Goal: Navigation & Orientation: Find specific page/section

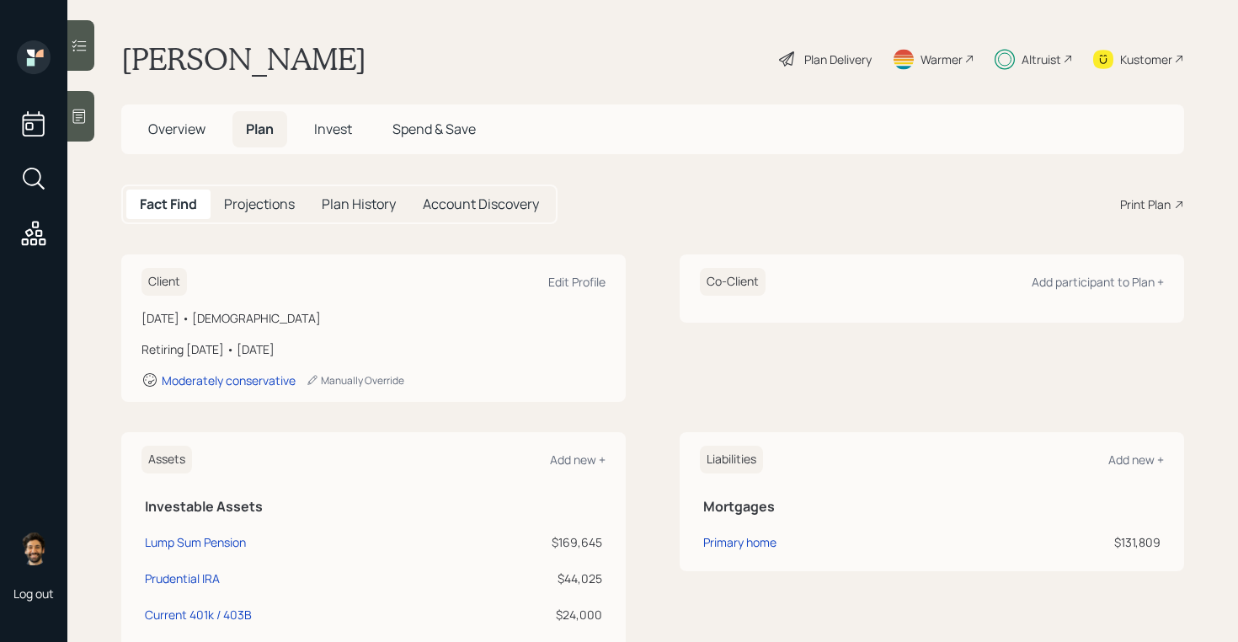
click at [311, 142] on h5 "Invest" at bounding box center [333, 129] width 65 height 36
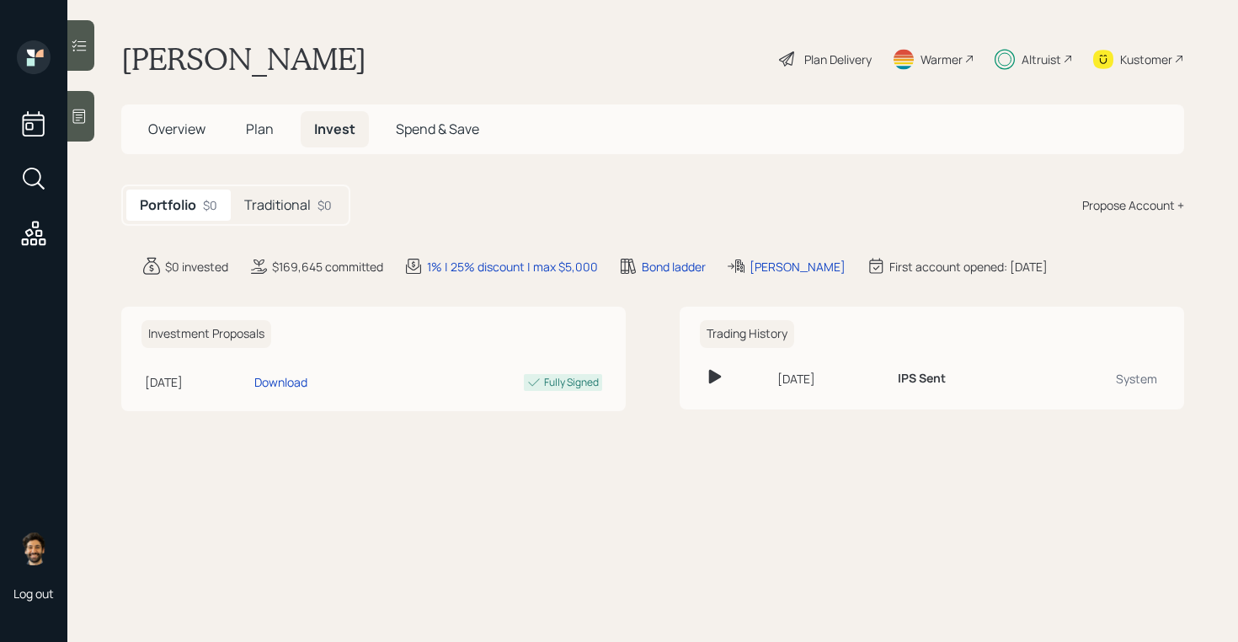
click at [260, 136] on span "Plan" at bounding box center [260, 129] width 28 height 19
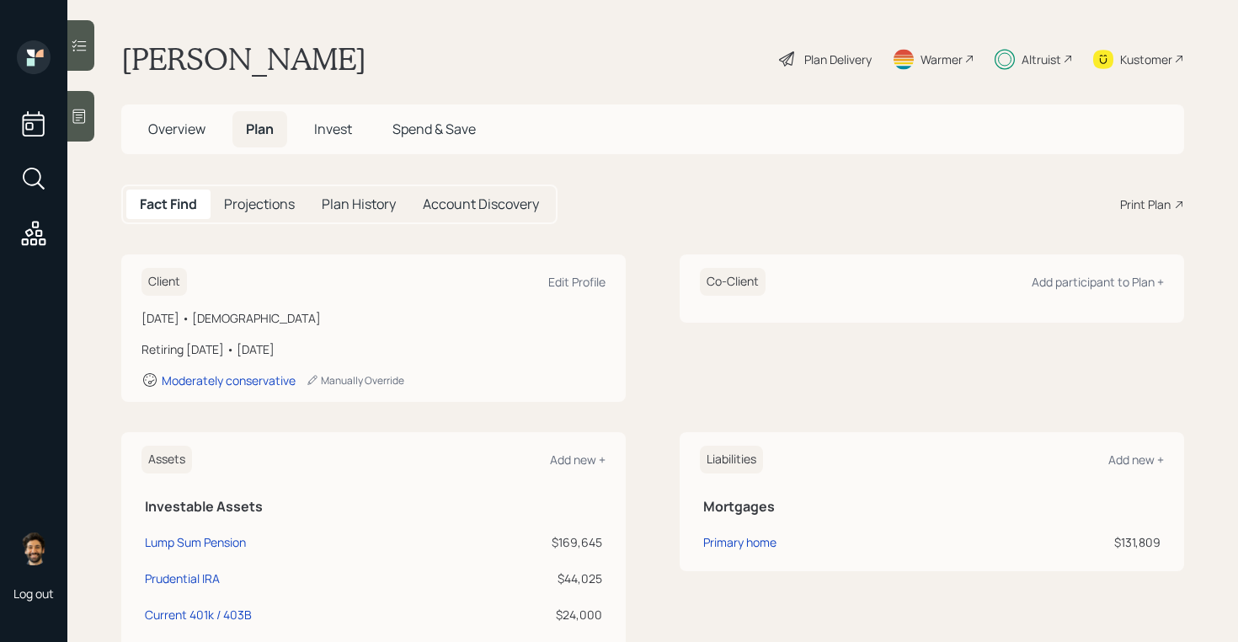
click at [281, 199] on h5 "Projections" at bounding box center [259, 204] width 71 height 16
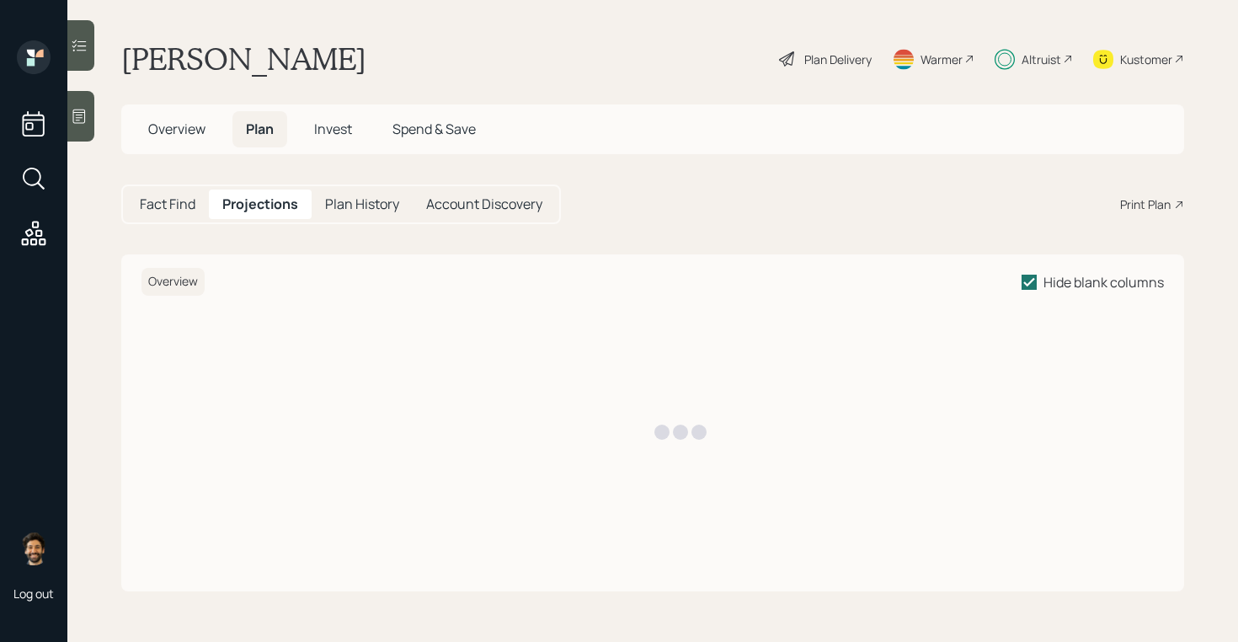
click at [172, 193] on div "Fact Find" at bounding box center [167, 204] width 83 height 29
